Goal: Information Seeking & Learning: Learn about a topic

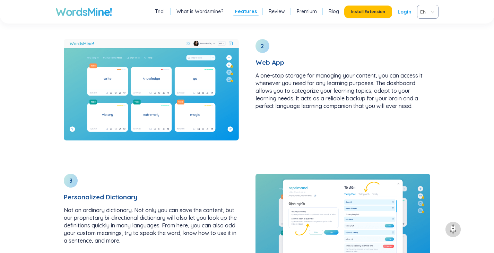
scroll to position [974, 0]
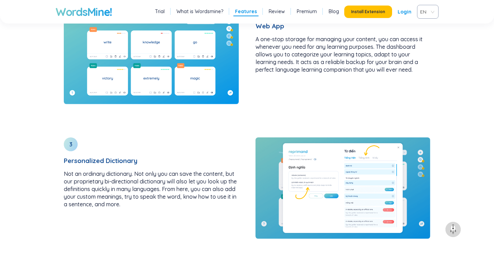
click at [302, 13] on link "Premium" at bounding box center [306, 11] width 20 height 7
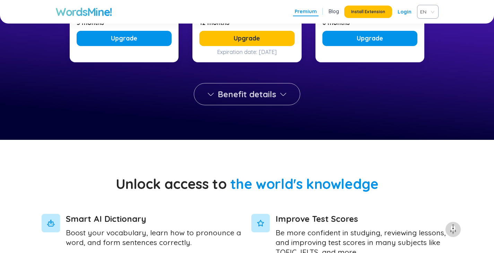
click at [243, 89] on span "Benefit details" at bounding box center [246, 94] width 59 height 11
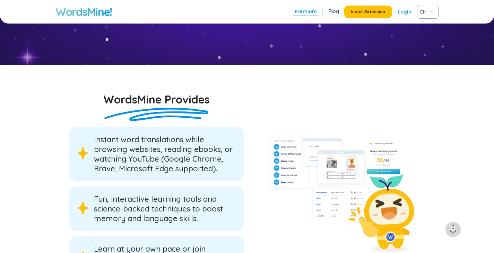
scroll to position [1005, 0]
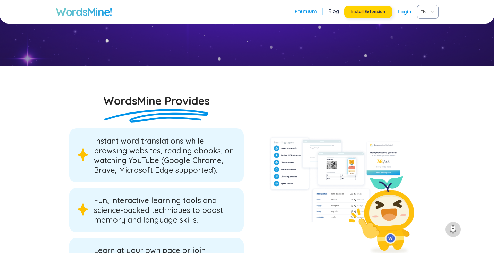
click at [357, 6] on button "Install Extension" at bounding box center [368, 12] width 48 height 12
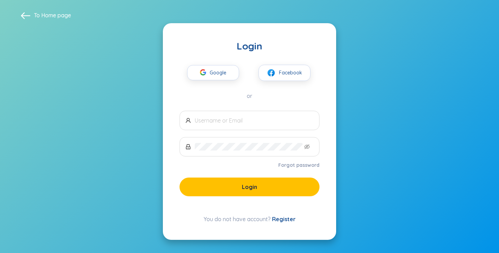
click at [210, 81] on div "Google Facebook or" at bounding box center [249, 75] width 140 height 47
click at [210, 74] on span "Google" at bounding box center [220, 72] width 20 height 15
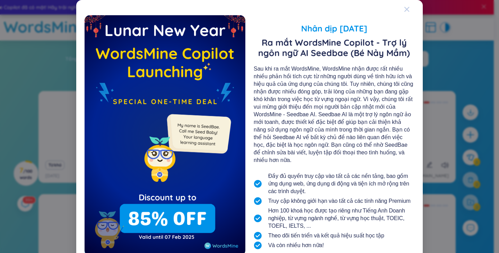
click at [404, 12] on icon "Close" at bounding box center [407, 10] width 6 height 6
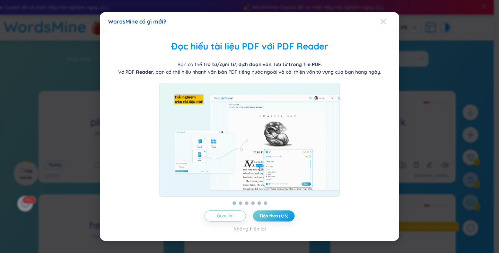
click at [383, 24] on div "Close" at bounding box center [383, 21] width 6 height 19
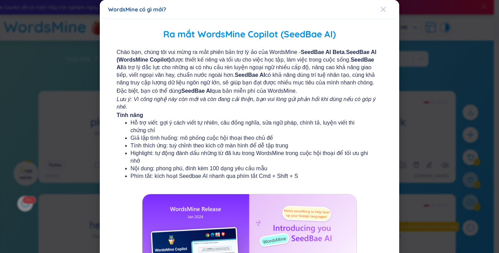
click at [380, 9] on icon "Close" at bounding box center [383, 10] width 6 height 6
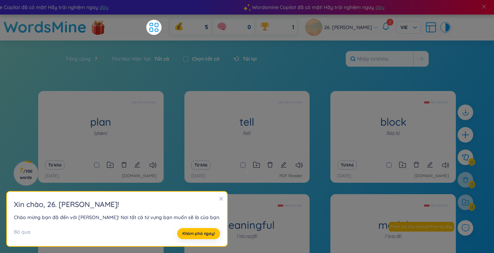
click at [219, 197] on icon "close" at bounding box center [221, 198] width 5 height 5
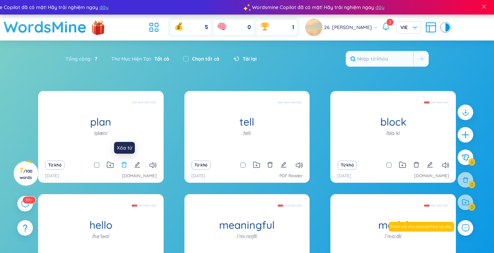
click at [123, 167] on icon "delete" at bounding box center [123, 165] width 5 height 6
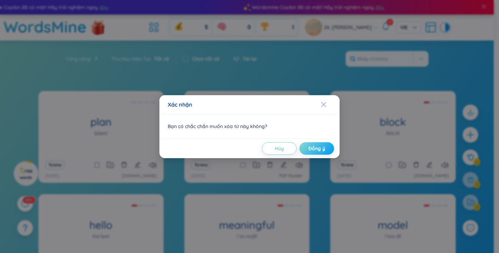
click at [305, 147] on body "Wordsmine Copilot đã có mặt! Hãy trải nghiệm ngay đây Wordsmine Copilot đã có m…" at bounding box center [247, 126] width 494 height 253
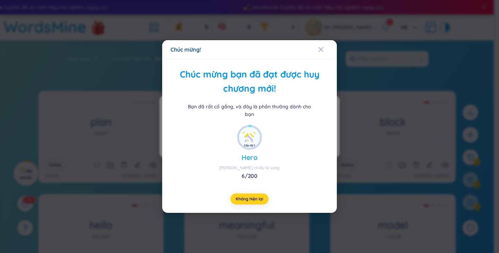
click at [246, 199] on span "Không hiện lại" at bounding box center [249, 199] width 27 height 6
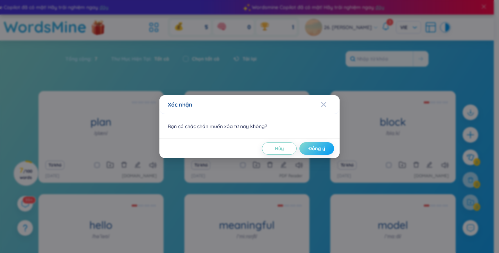
click at [313, 145] on span "Đồng ý" at bounding box center [316, 148] width 17 height 7
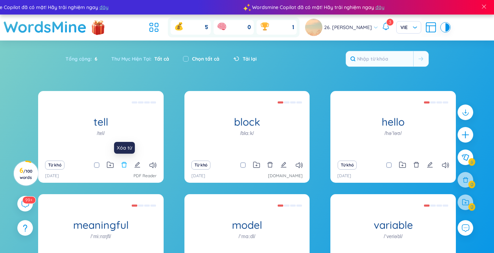
click at [122, 165] on icon "delete" at bounding box center [124, 165] width 6 height 6
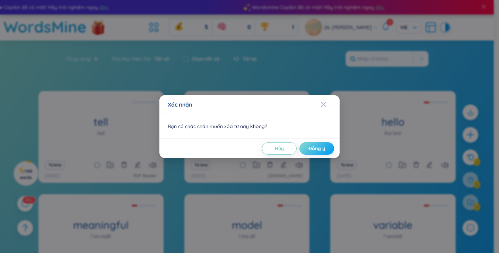
click at [324, 145] on span "Đồng ý" at bounding box center [316, 148] width 17 height 7
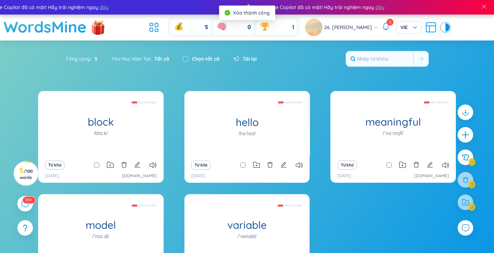
click at [205, 57] on label "Chọn tất cả" at bounding box center [205, 59] width 27 height 8
checkbox input "true"
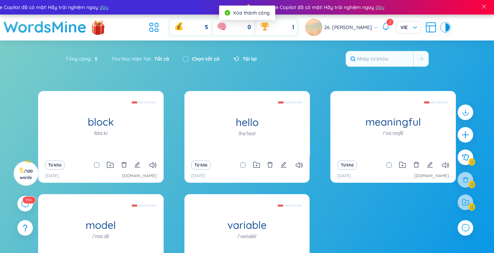
checkbox input "true"
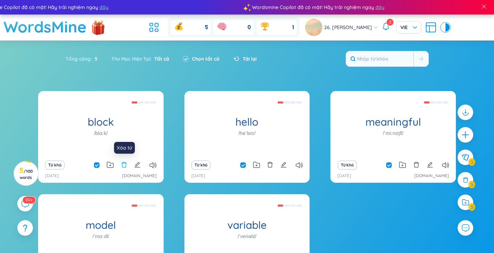
click at [124, 165] on icon "delete" at bounding box center [124, 165] width 6 height 6
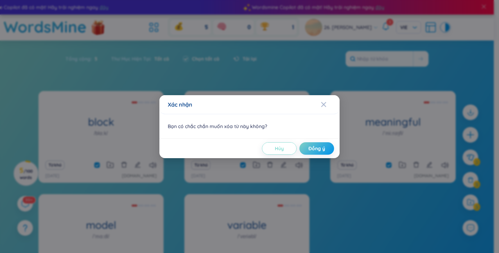
click at [276, 148] on span "Hủy" at bounding box center [279, 148] width 9 height 7
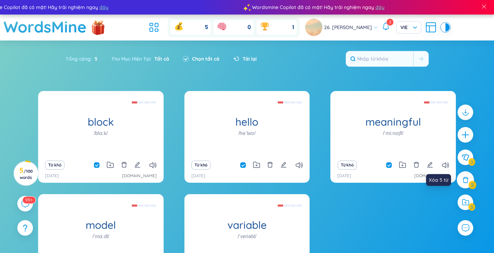
click at [463, 182] on icon at bounding box center [465, 180] width 8 height 8
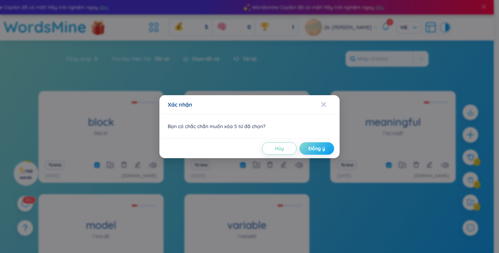
click at [313, 150] on span "Đồng ý" at bounding box center [316, 148] width 17 height 7
checkbox input "false"
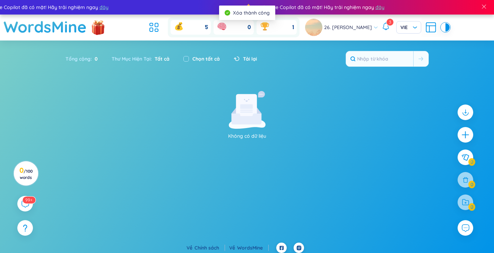
click at [220, 160] on section "Không có dữ liệu" at bounding box center [247, 167] width 494 height 152
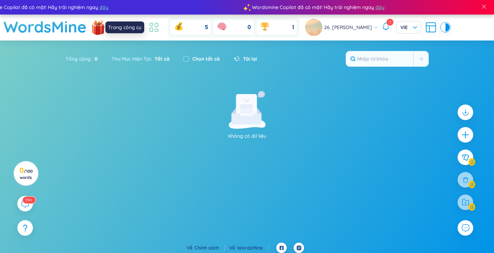
click at [156, 27] on icon at bounding box center [154, 27] width 12 height 12
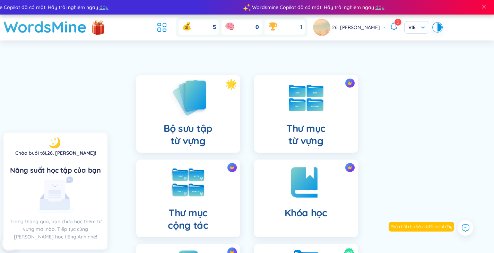
click at [136, 119] on div "Bộ sưu tập từ vựng" at bounding box center [188, 114] width 104 height 78
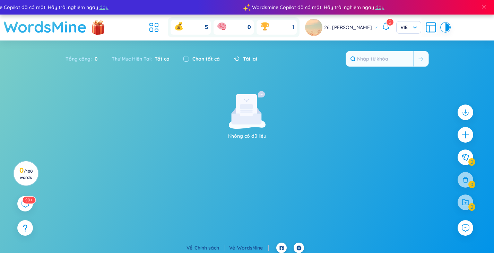
click at [47, 30] on h1 "WordsMine" at bounding box center [44, 27] width 83 height 25
click at [25, 178] on span "/ 100 words" at bounding box center [26, 174] width 13 height 11
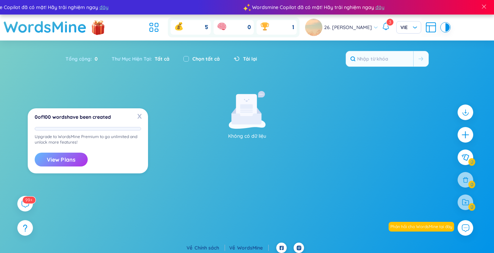
click at [56, 156] on button "View Plans" at bounding box center [61, 160] width 53 height 14
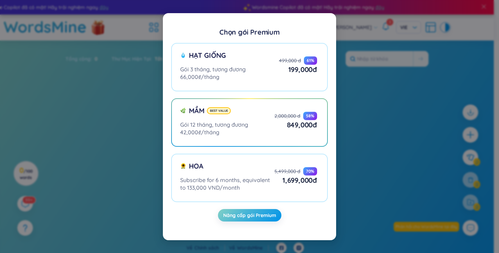
click at [133, 101] on div "Chọn gói Premium Hạt giống Gói 3 tháng, tương đương 66,000₫/tháng 499,000 đ 61 …" at bounding box center [249, 126] width 499 height 253
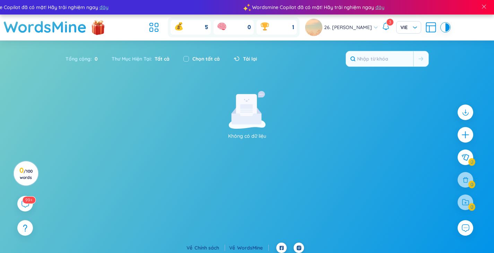
scroll to position [3, 0]
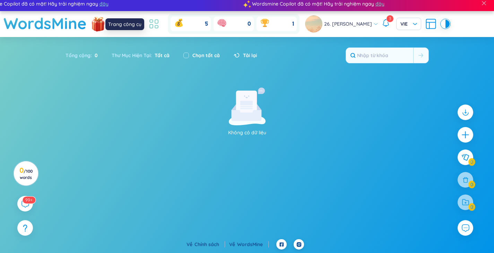
click at [156, 26] on icon at bounding box center [154, 24] width 12 height 12
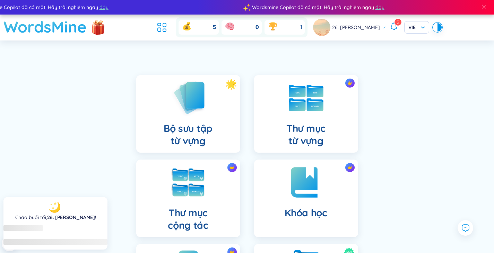
click at [43, 24] on h1 "WordsMine" at bounding box center [44, 27] width 83 height 25
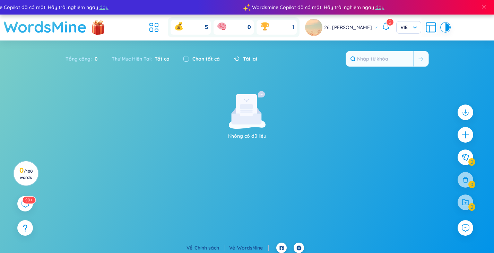
click at [72, 30] on h1 "WordsMine" at bounding box center [44, 27] width 83 height 25
click at [165, 28] on ul at bounding box center [155, 27] width 19 height 15
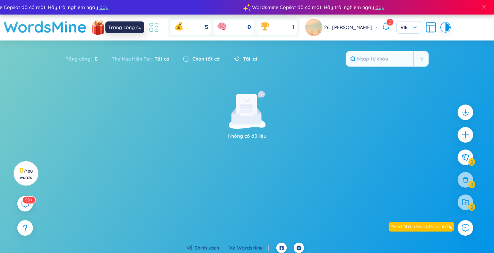
click at [152, 30] on icon at bounding box center [154, 27] width 12 height 12
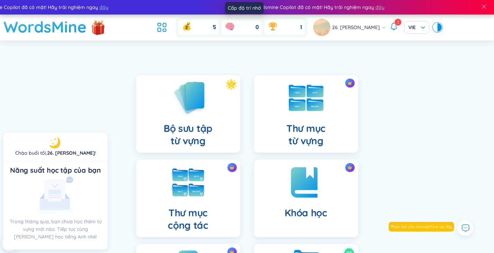
click at [249, 24] on div "0" at bounding box center [241, 27] width 40 height 15
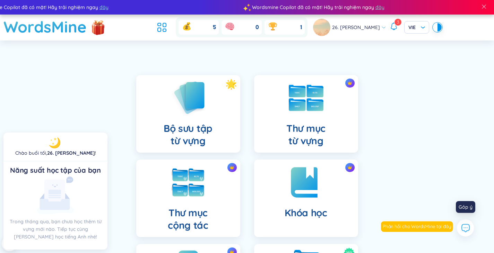
click at [465, 227] on icon at bounding box center [464, 227] width 9 height 9
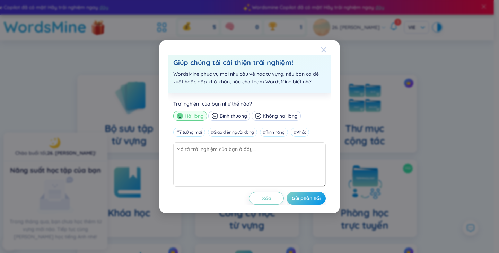
click at [328, 51] on span "Close" at bounding box center [330, 50] width 19 height 19
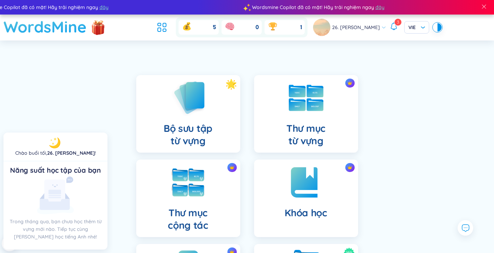
click at [56, 21] on h1 "WordsMine" at bounding box center [44, 27] width 83 height 25
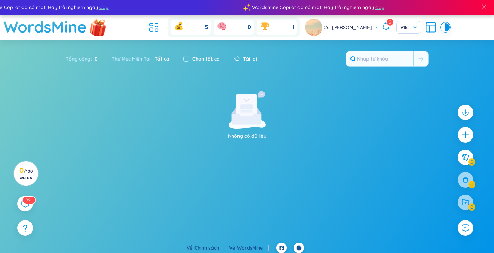
click at [94, 21] on img at bounding box center [98, 26] width 21 height 27
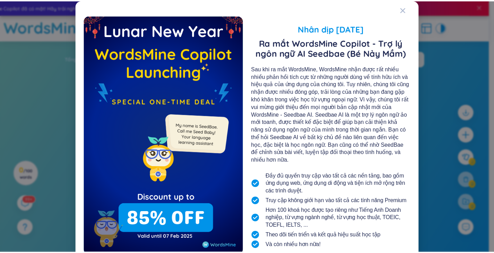
scroll to position [0, 0]
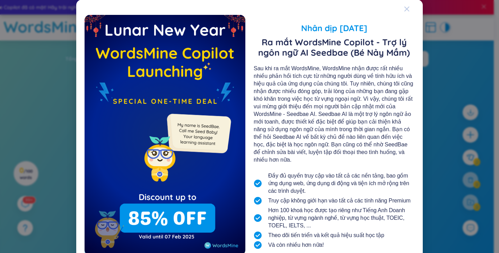
click at [404, 9] on icon "Close" at bounding box center [406, 9] width 5 height 5
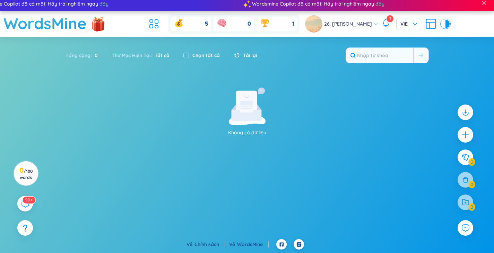
scroll to position [0, 0]
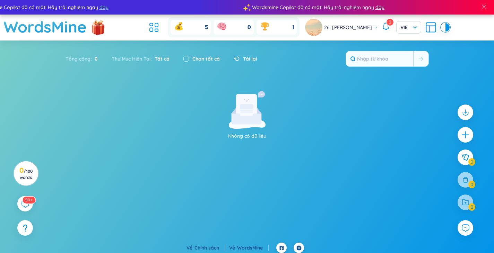
click at [375, 8] on span "đây" at bounding box center [379, 7] width 9 height 8
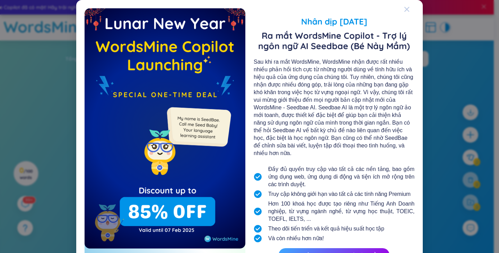
click at [406, 4] on div "Close" at bounding box center [407, 9] width 6 height 19
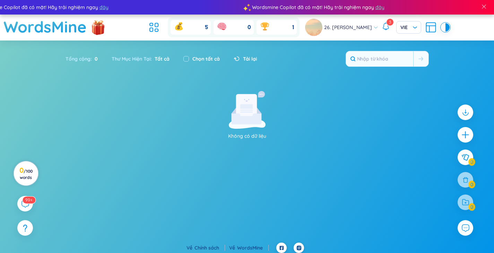
click at [29, 169] on span "/ 100 words" at bounding box center [26, 174] width 13 height 11
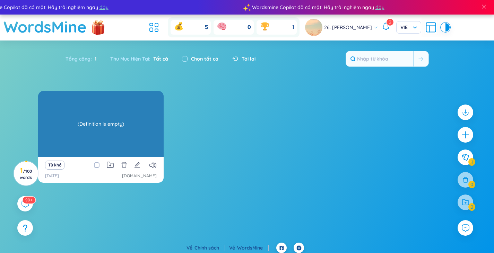
click at [116, 137] on div "(Definition is empty)" at bounding box center [101, 124] width 118 height 62
click at [112, 127] on div "(Definition is empty)" at bounding box center [101, 124] width 118 height 62
click at [108, 123] on div "(Definition is empty)" at bounding box center [101, 124] width 118 height 62
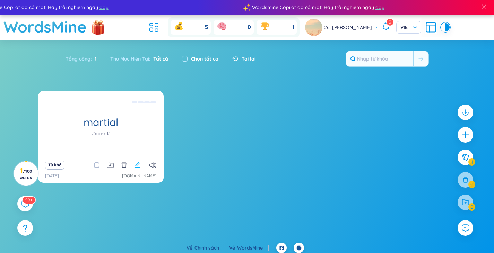
click at [139, 165] on icon "edit" at bounding box center [137, 165] width 6 height 6
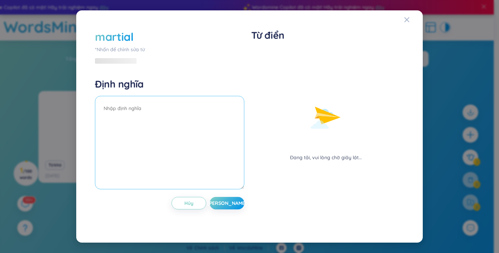
click at [137, 121] on textarea at bounding box center [169, 143] width 149 height 94
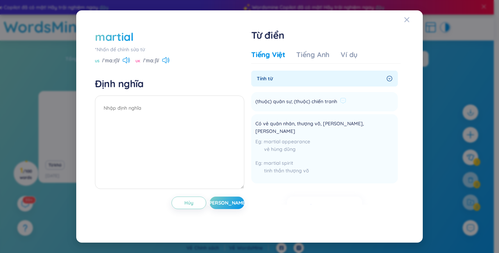
click at [322, 103] on span "(thuộc) quân sự; (thuộc) chiến tranh" at bounding box center [296, 102] width 82 height 8
copy li "(thuộc) quân sự; (thuộc) chiến tranh Thêm"
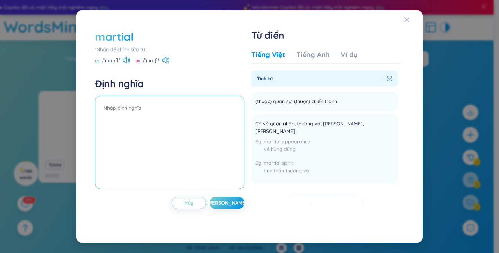
click at [182, 131] on textarea at bounding box center [169, 143] width 149 height 94
paste textarea "(thuộc) quân sự; (thuộc) chiến tranh"
type textarea "(thuộc) quân sự; (thuộc) chiến tranh"
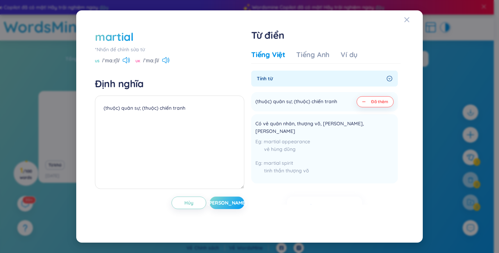
click at [224, 197] on button "[PERSON_NAME]" at bounding box center [227, 203] width 35 height 12
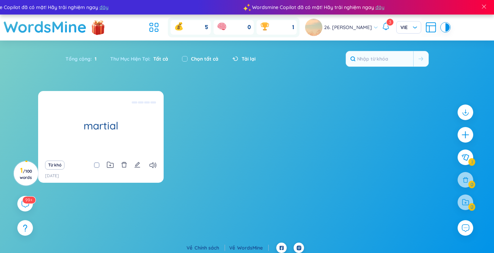
click at [384, 28] on icon at bounding box center [385, 26] width 8 height 8
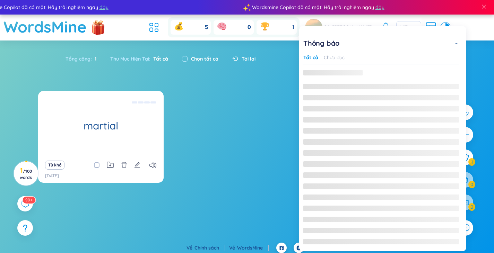
click at [384, 28] on div "Thông báo Tất cả Chưa đọc Không có dữ liệu" at bounding box center [382, 138] width 167 height 225
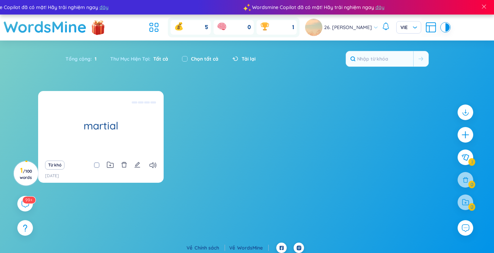
click at [242, 131] on div "martial (thuộc) quân sự; (thuộc) chiến tranh Từ khó [DATE]" at bounding box center [246, 141] width 417 height 100
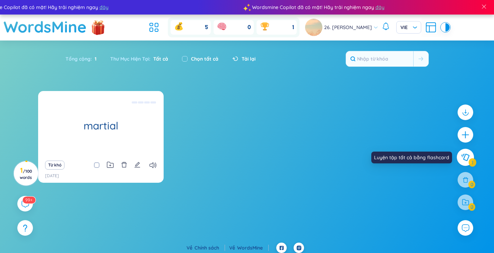
click at [465, 157] on icon at bounding box center [465, 158] width 8 height 8
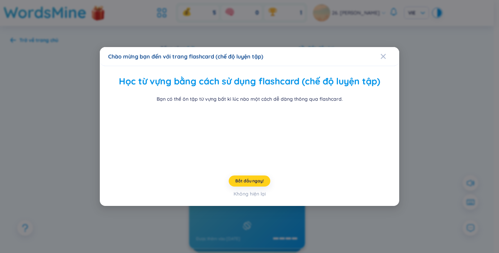
click at [259, 179] on span "Bắt đầu ngay!" at bounding box center [249, 181] width 28 height 6
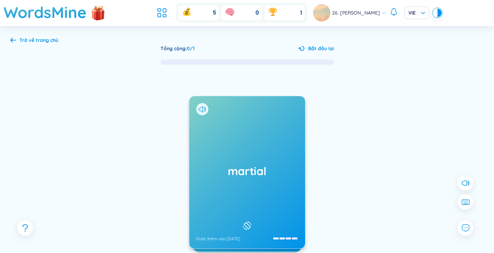
click at [260, 149] on div "martial Được thêm vào [DATE]" at bounding box center [247, 172] width 116 height 152
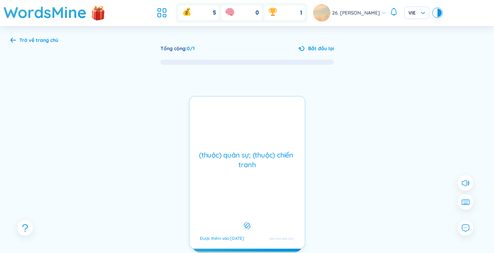
click at [260, 149] on div "(thuộc) quân sự; (thuộc) chiến tranh Được thêm vào [DATE]" at bounding box center [247, 172] width 116 height 153
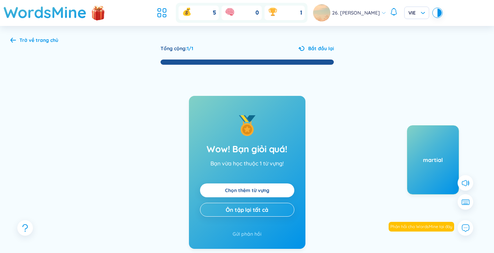
drag, startPoint x: 412, startPoint y: 164, endPoint x: 371, endPoint y: 164, distance: 41.6
click at [371, 164] on div "martial" at bounding box center [407, 194] width 104 height 139
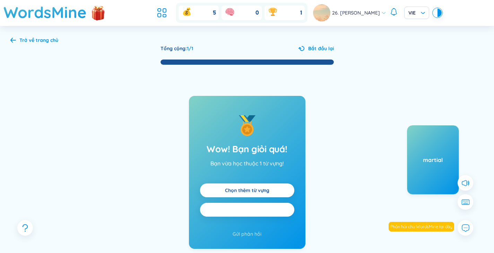
click at [242, 211] on span "Ôn tập lại tất cả" at bounding box center [246, 210] width 42 height 8
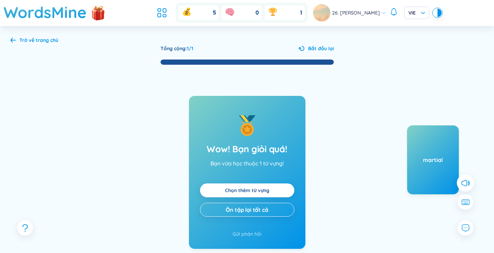
click at [462, 180] on icon at bounding box center [464, 182] width 9 height 9
click at [299, 154] on div "Wow! Bạn giỏi quá! Bạn vừa học thuộc 1 từ vựng! Chọn thêm từ vựng Ôn tập lại tấ…" at bounding box center [247, 160] width 116 height 129
click at [33, 43] on div "Trở về trang chủ" at bounding box center [38, 40] width 39 height 8
